Goal: Transaction & Acquisition: Download file/media

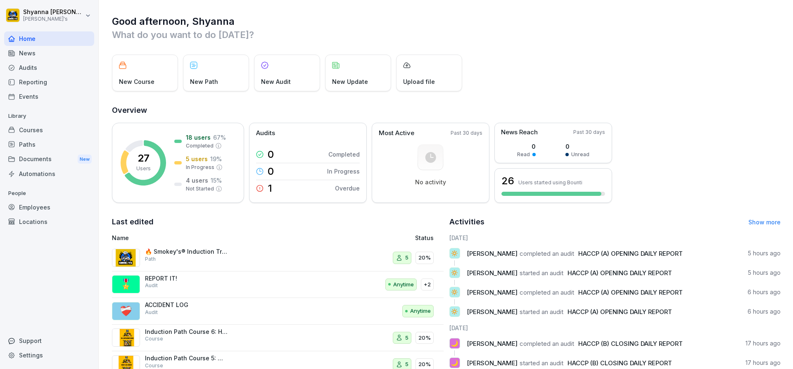
click at [29, 65] on div "Audits" at bounding box center [49, 67] width 90 height 14
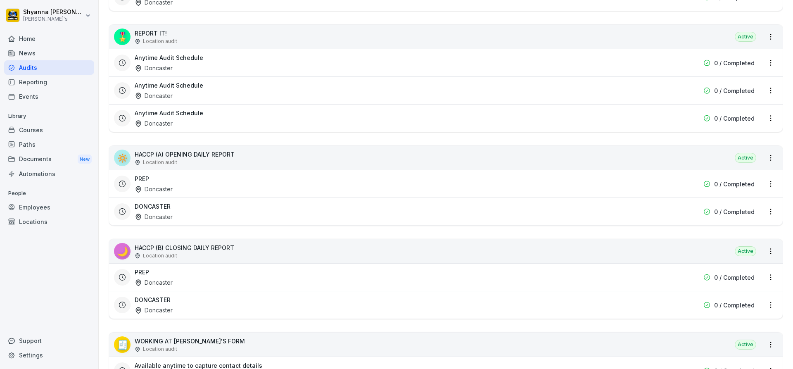
scroll to position [267, 0]
click at [198, 297] on div "DONCASTER Doncaster" at bounding box center [393, 304] width 517 height 19
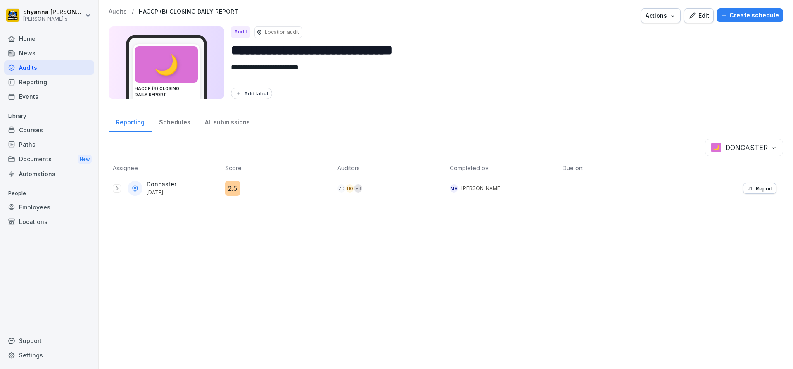
click at [760, 182] on div "Report" at bounding box center [727, 188] width 112 height 25
click at [759, 186] on p "Report" at bounding box center [764, 188] width 17 height 7
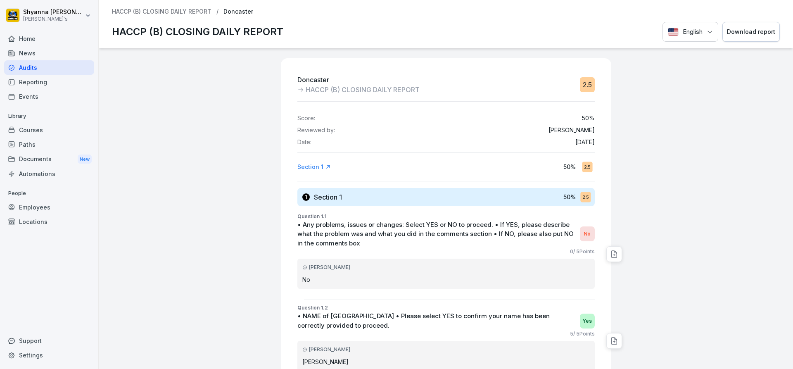
click at [752, 31] on div "Download report" at bounding box center [751, 31] width 48 height 9
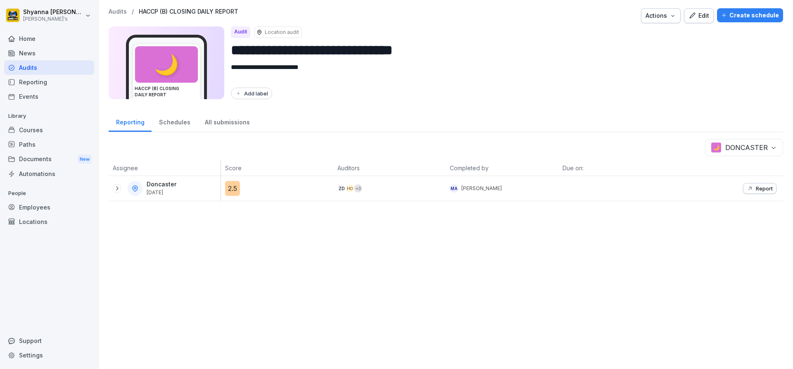
click at [734, 146] on body "**********" at bounding box center [396, 184] width 793 height 369
click at [749, 187] on div "Report" at bounding box center [760, 188] width 26 height 7
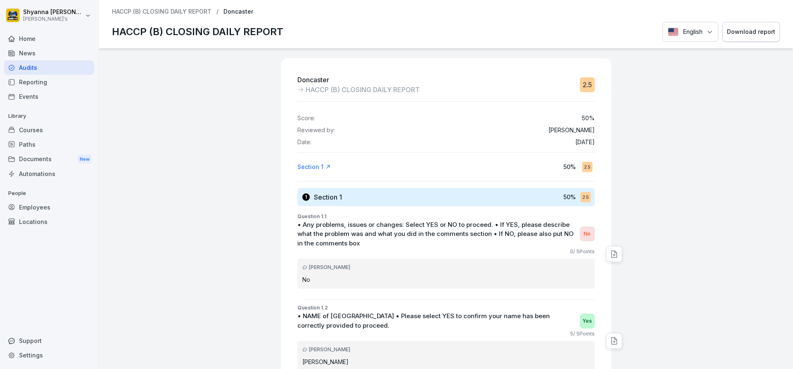
click at [755, 36] on div "Download report" at bounding box center [751, 31] width 48 height 9
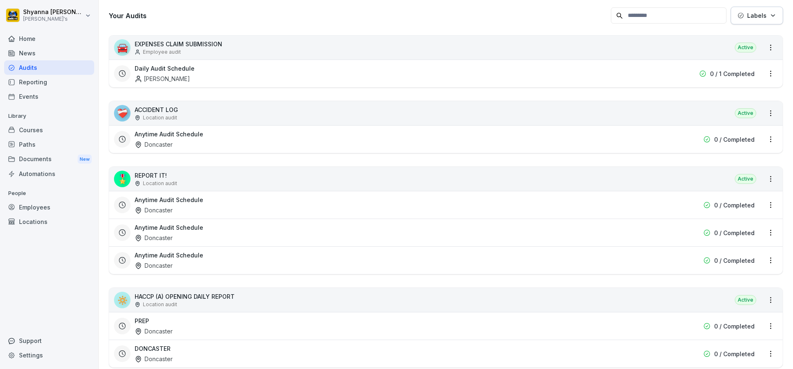
scroll to position [165, 0]
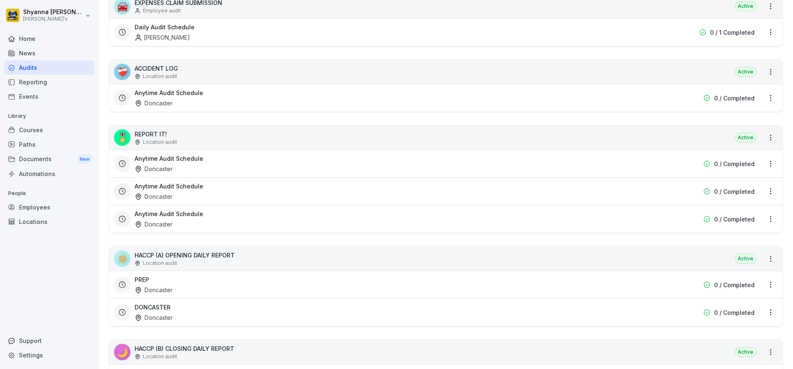
click at [209, 307] on div "DONCASTER Doncaster" at bounding box center [393, 312] width 517 height 19
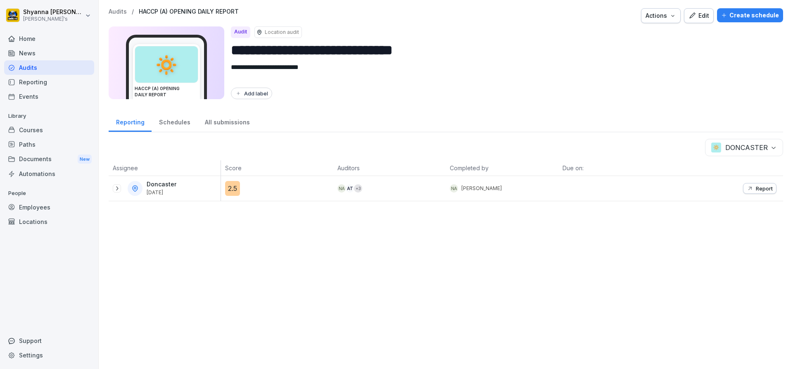
click at [756, 189] on p "Report" at bounding box center [764, 188] width 17 height 7
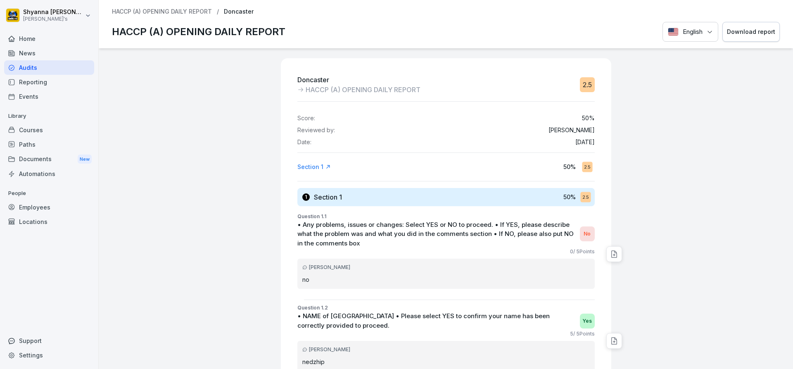
click at [727, 28] on div "Download report" at bounding box center [751, 31] width 48 height 9
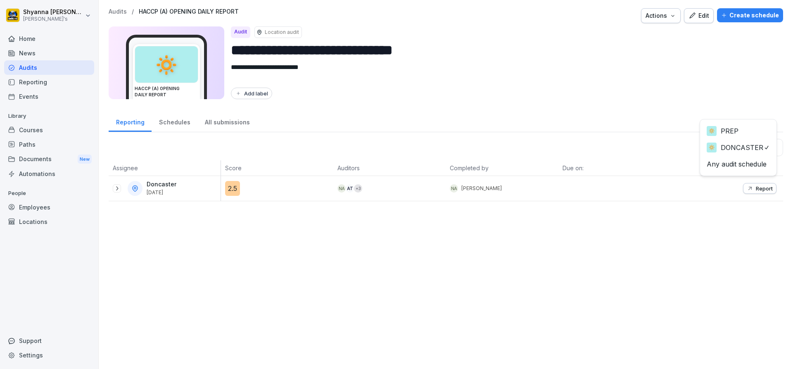
click at [729, 149] on body "**********" at bounding box center [396, 184] width 793 height 369
click at [763, 192] on button "Report" at bounding box center [759, 188] width 33 height 11
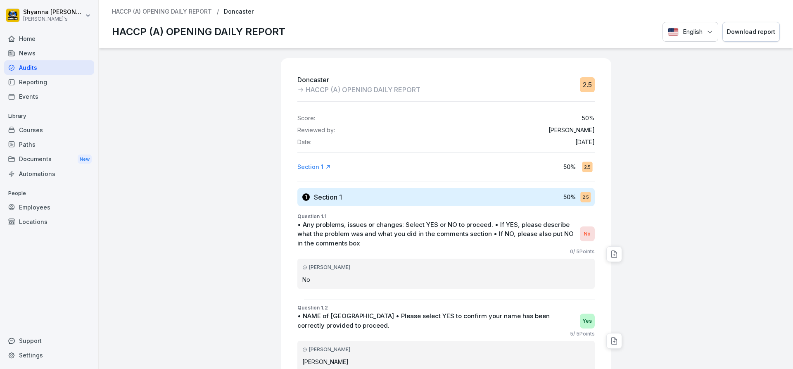
click at [740, 38] on button "Download report" at bounding box center [751, 32] width 57 height 20
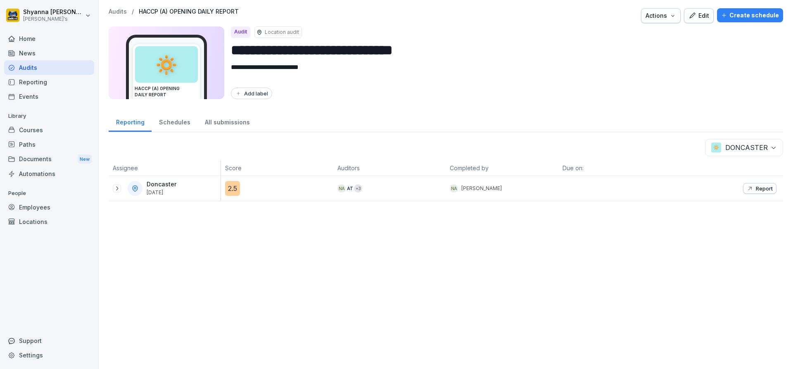
drag, startPoint x: 114, startPoint y: 187, endPoint x: 135, endPoint y: 205, distance: 27.8
click at [114, 187] on icon at bounding box center [117, 188] width 7 height 7
